Goal: Task Accomplishment & Management: Use online tool/utility

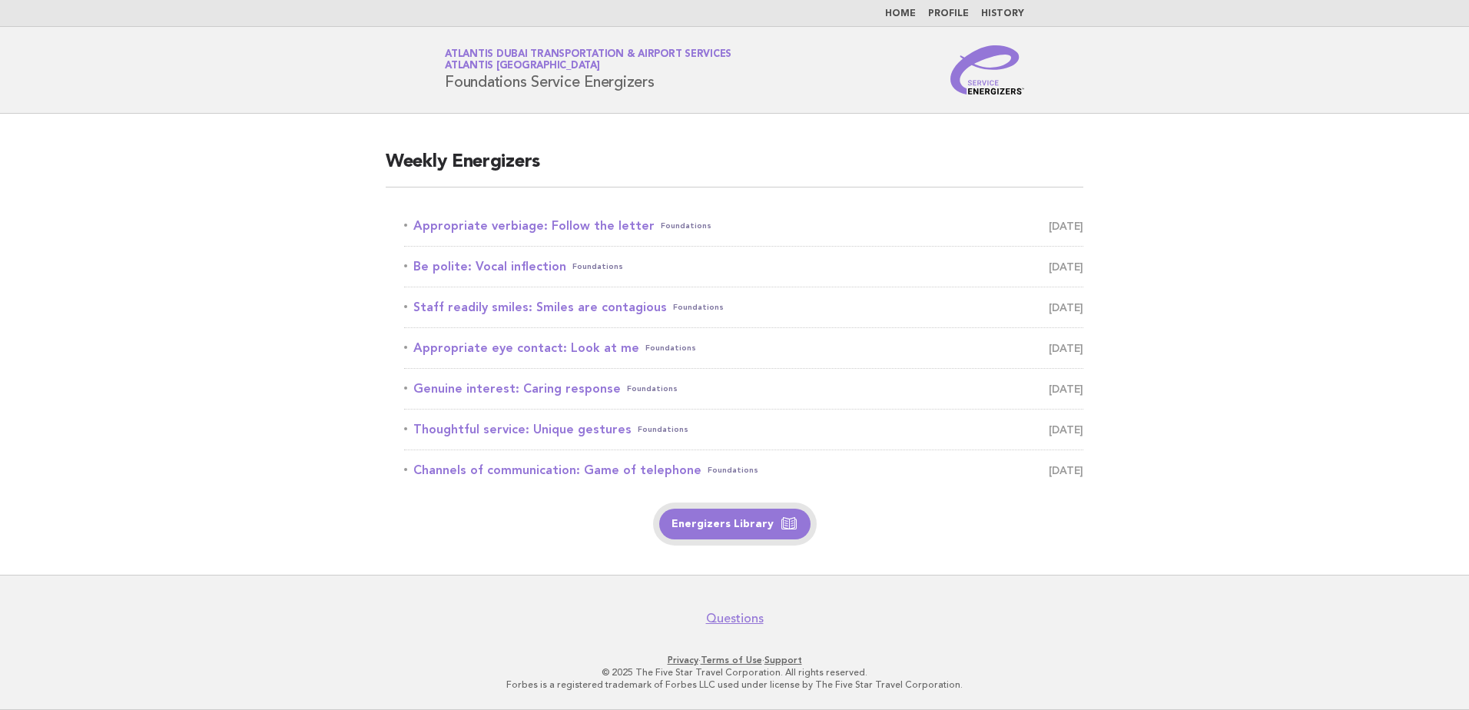
click at [731, 528] on link "Energizers Library" at bounding box center [734, 524] width 151 height 31
click at [592, 224] on link "Appropriate verbiage: Follow the letter Foundations [DATE]" at bounding box center [743, 226] width 679 height 22
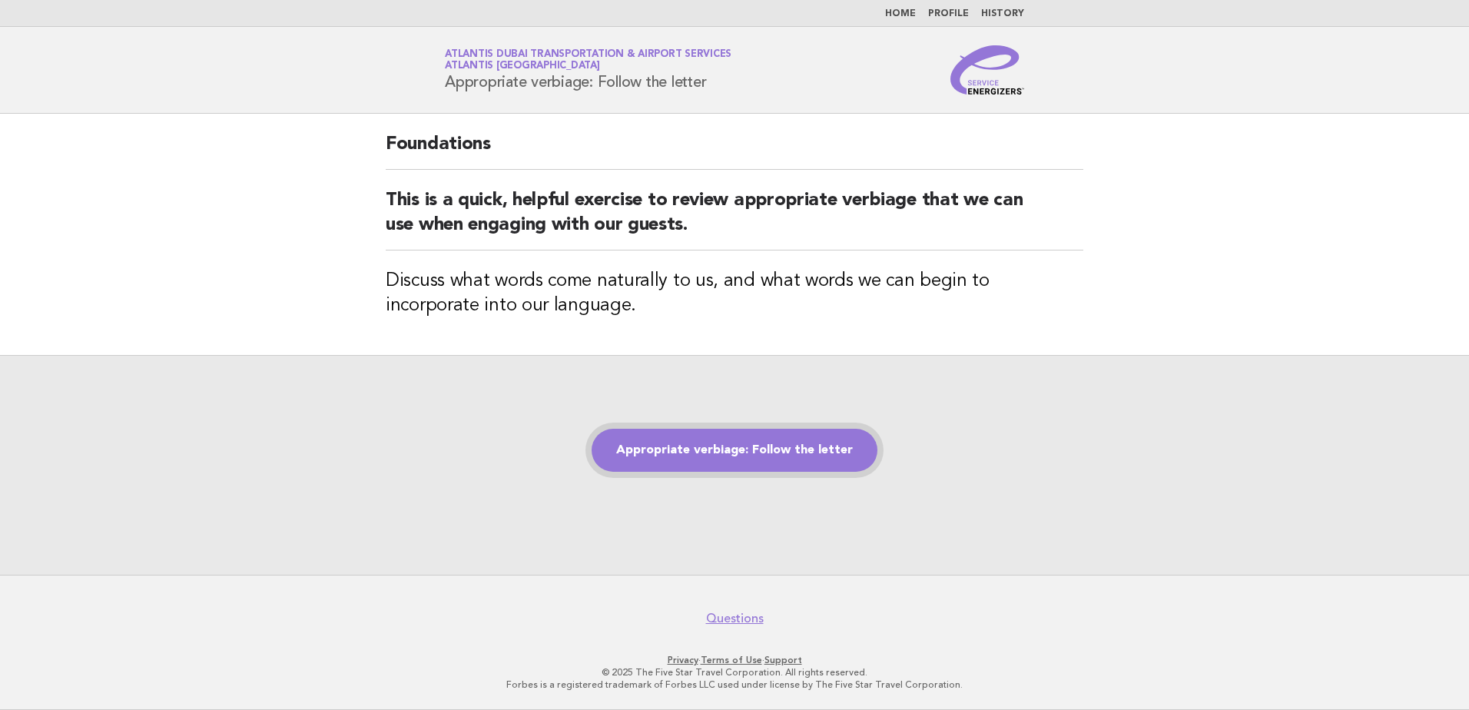
click at [691, 451] on link "Appropriate verbiage: Follow the letter" at bounding box center [735, 450] width 286 height 43
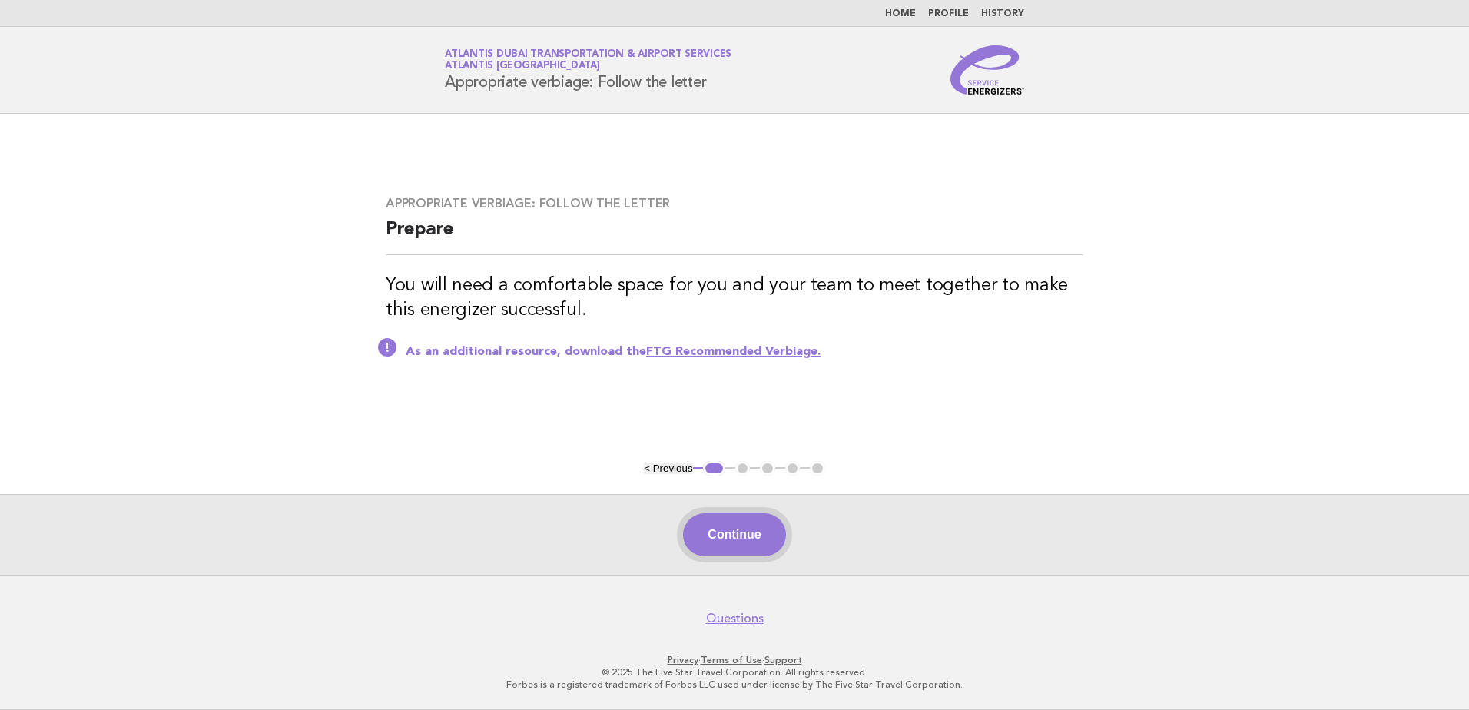
click at [744, 533] on button "Continue" at bounding box center [734, 534] width 102 height 43
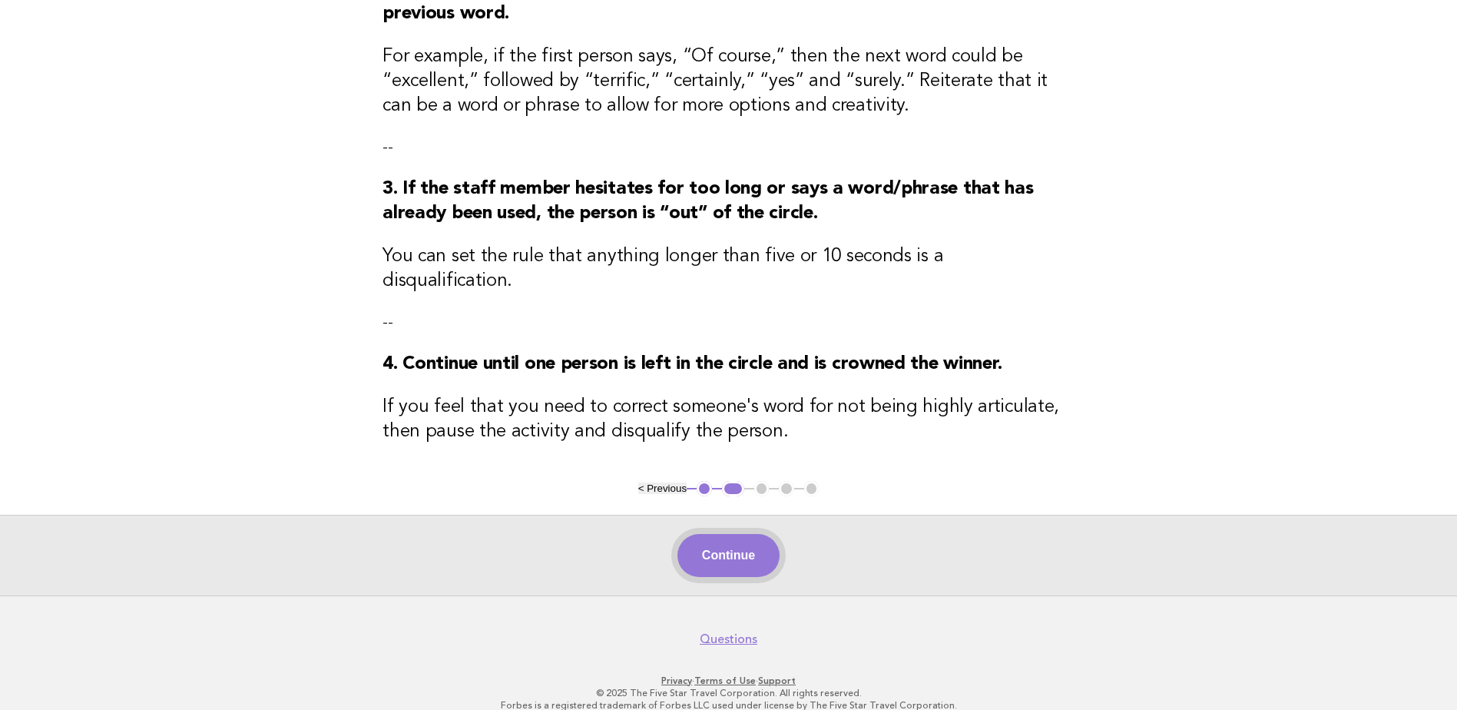
click at [735, 534] on button "Continue" at bounding box center [729, 555] width 102 height 43
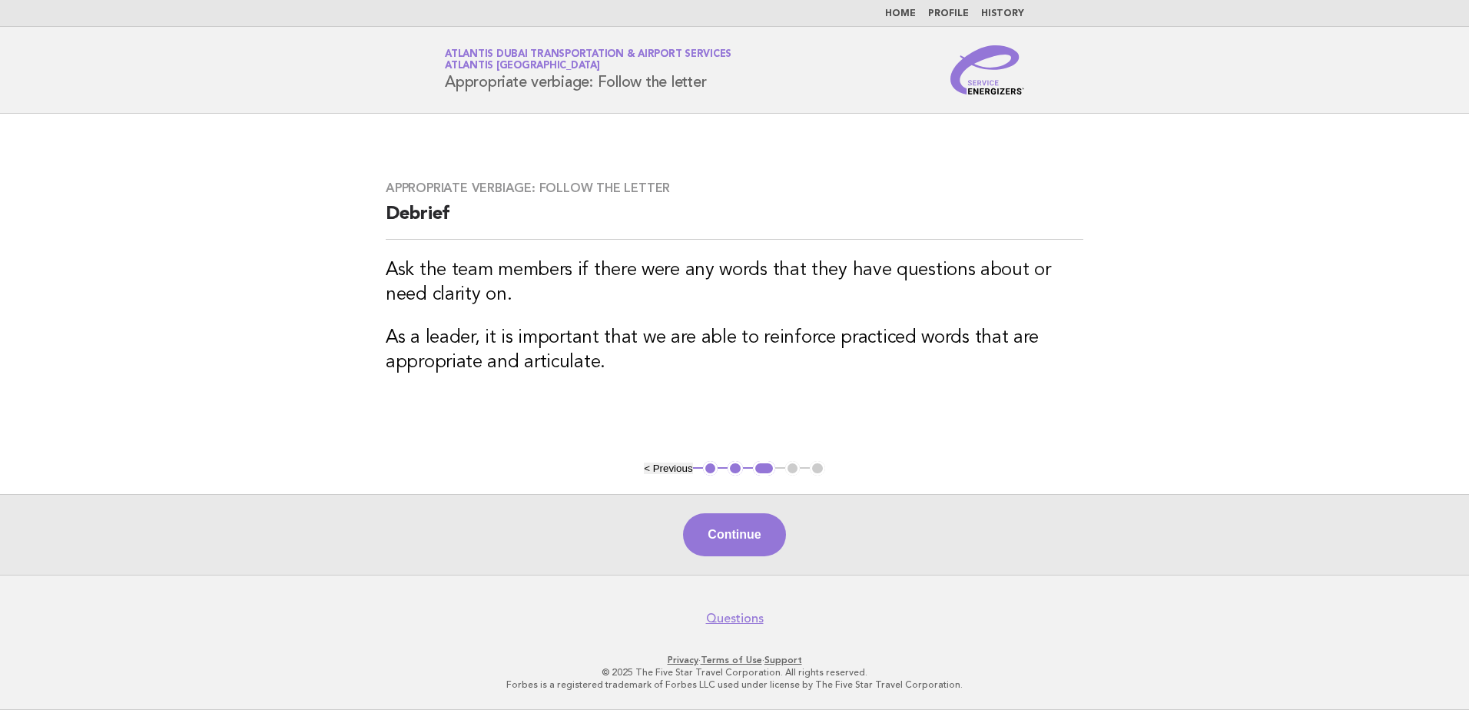
click at [734, 531] on button "Continue" at bounding box center [734, 534] width 102 height 43
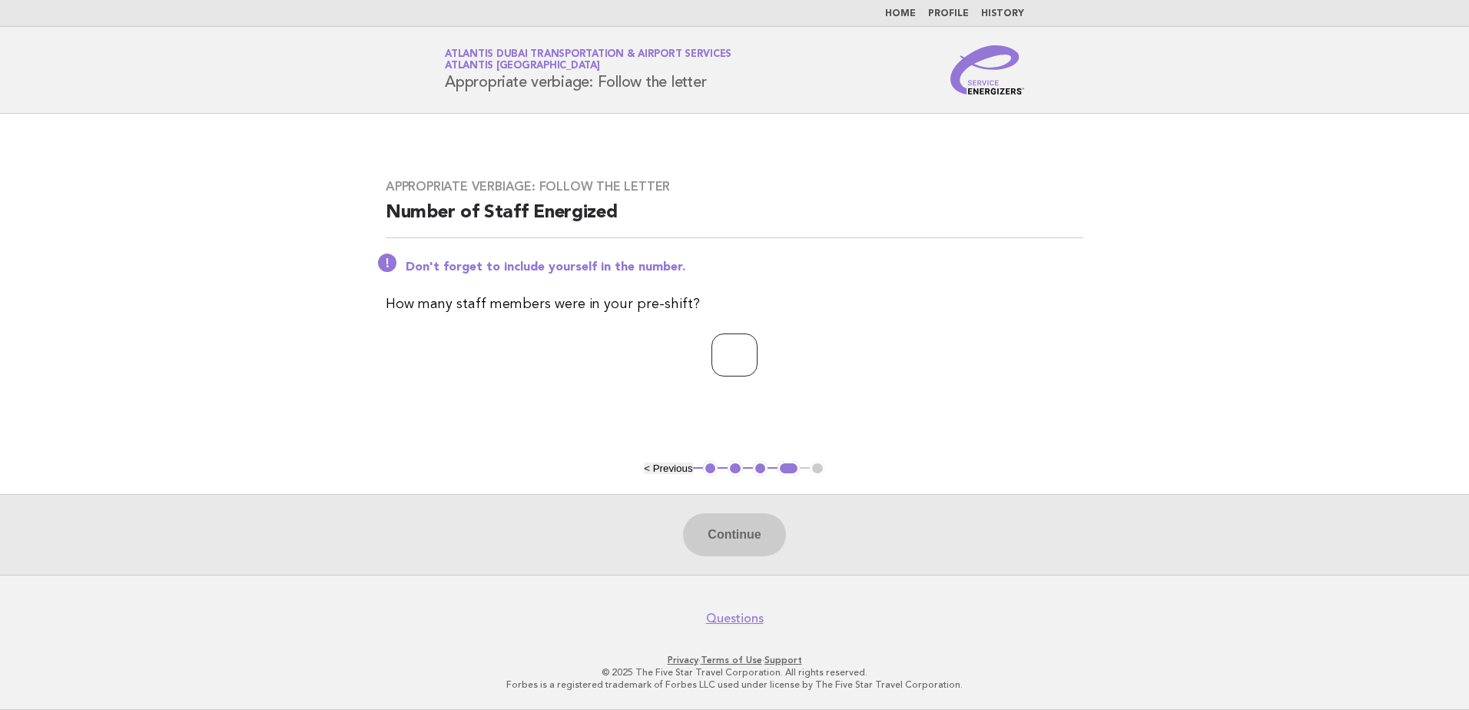
drag, startPoint x: 731, startPoint y: 358, endPoint x: 738, endPoint y: 319, distance: 39.8
click at [731, 358] on input "number" at bounding box center [734, 354] width 46 height 43
type input "**"
click at [769, 520] on button "Continue" at bounding box center [734, 534] width 102 height 43
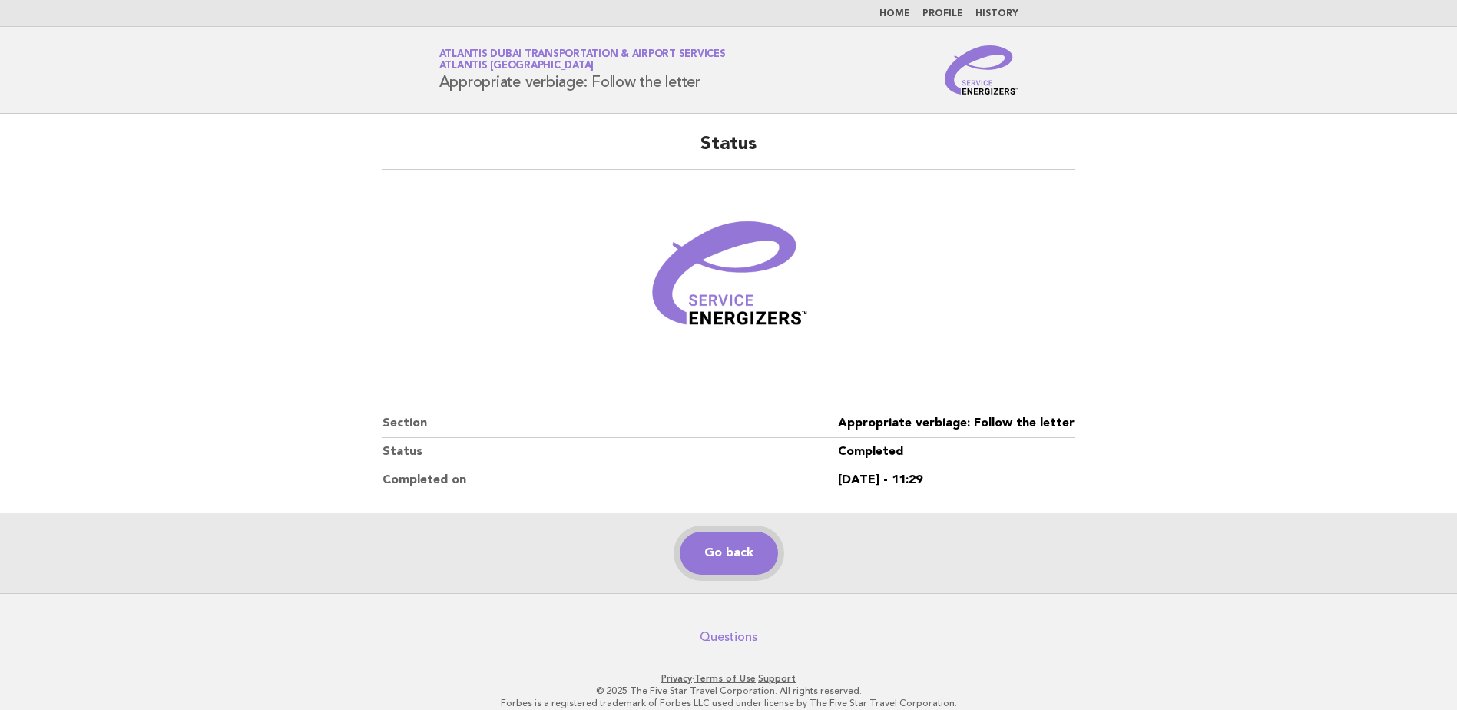
click at [726, 558] on link "Go back" at bounding box center [729, 553] width 98 height 43
